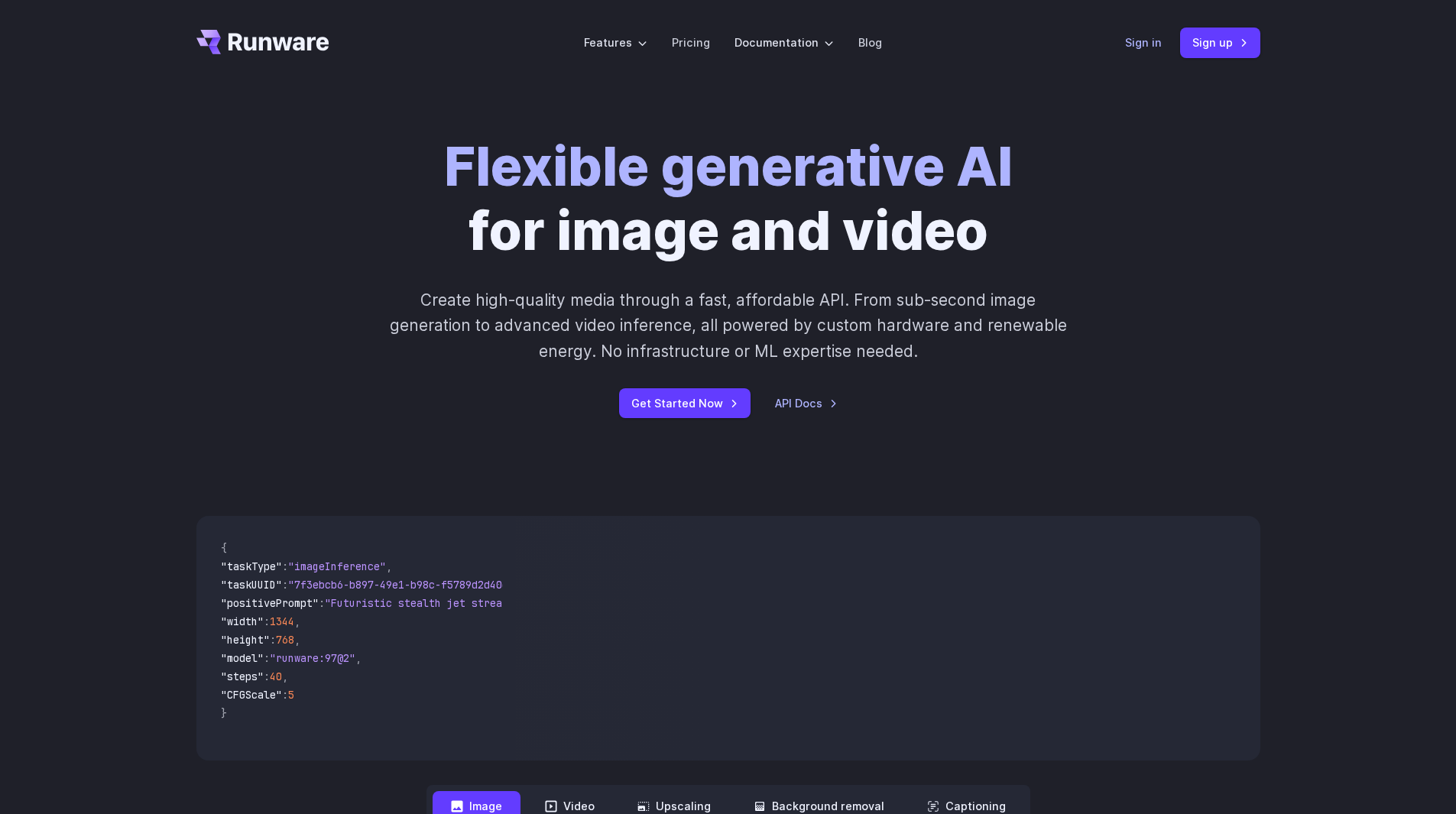
click at [1142, 47] on link "Sign in" at bounding box center [1143, 42] width 37 height 17
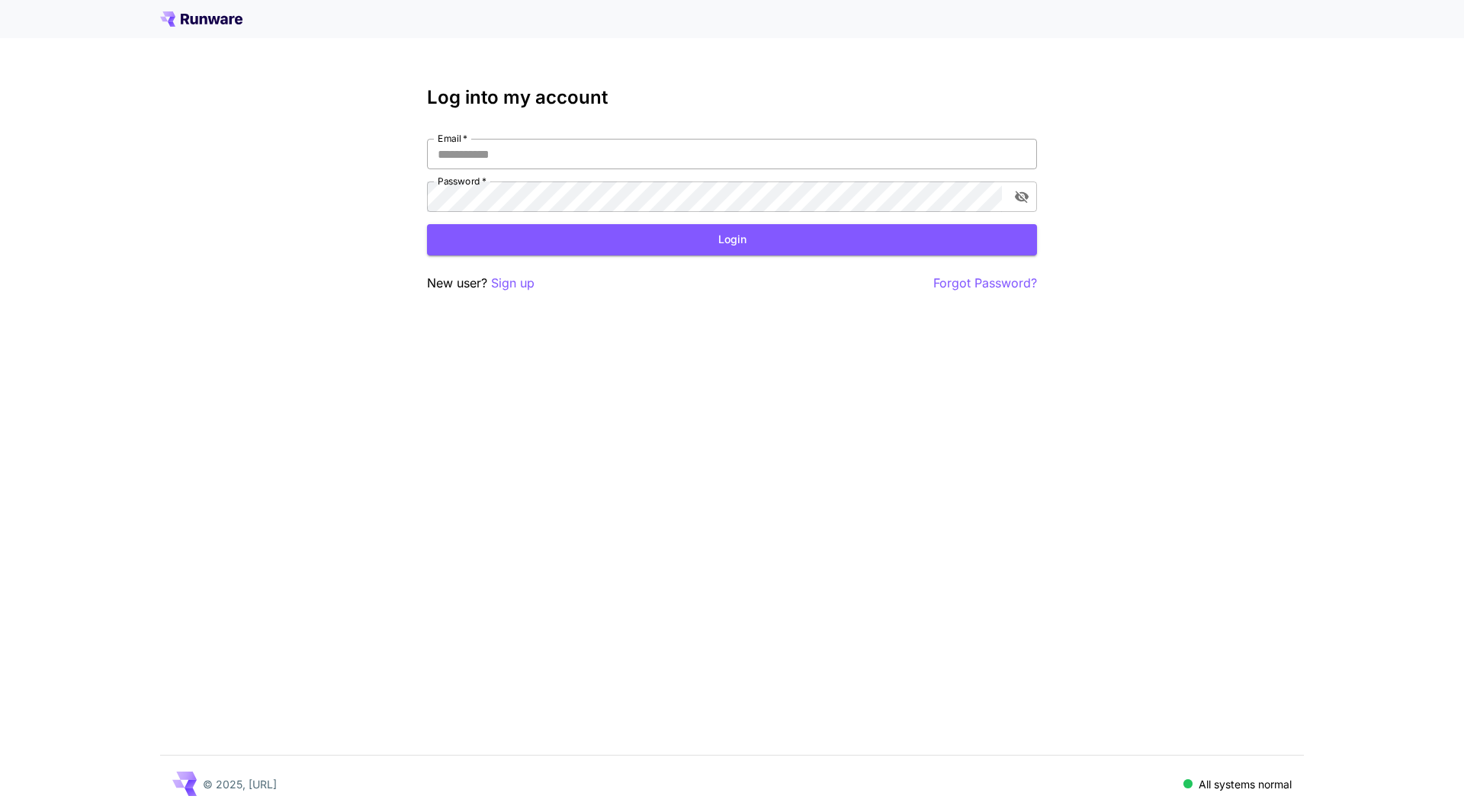
click at [502, 153] on input "Email   *" at bounding box center [732, 154] width 610 height 30
type input "**********"
click button "Login" at bounding box center [732, 240] width 610 height 31
